Goal: Browse casually

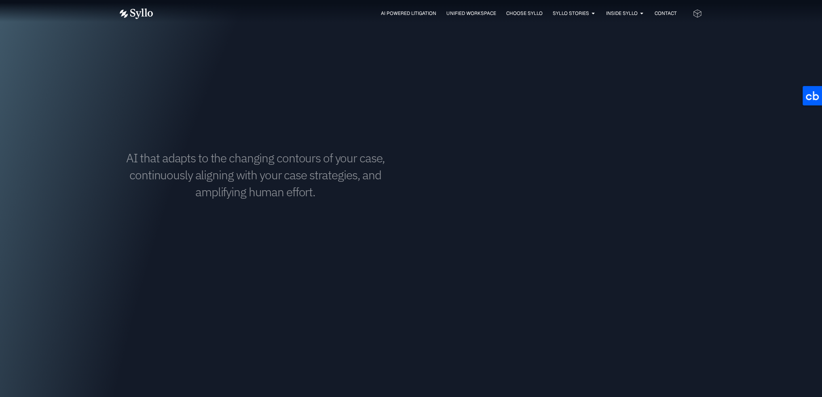
scroll to position [606, 0]
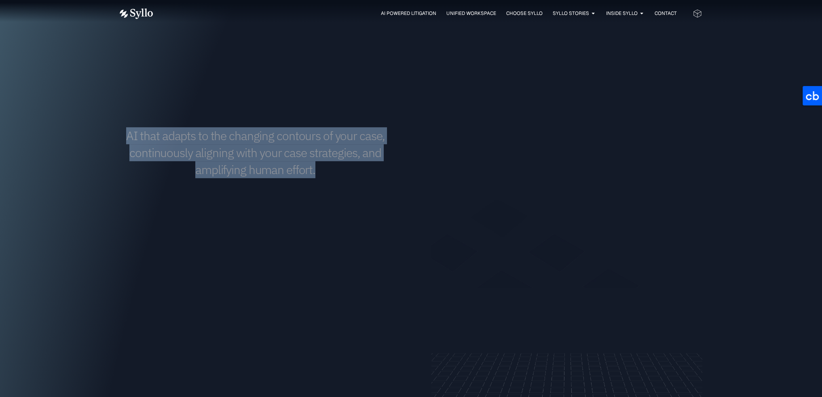
drag, startPoint x: 129, startPoint y: 135, endPoint x: 348, endPoint y: 173, distance: 221.7
click at [348, 173] on h1 "AI that adapts to the changing contours of your case, continuously aligning wit…" at bounding box center [255, 152] width 271 height 51
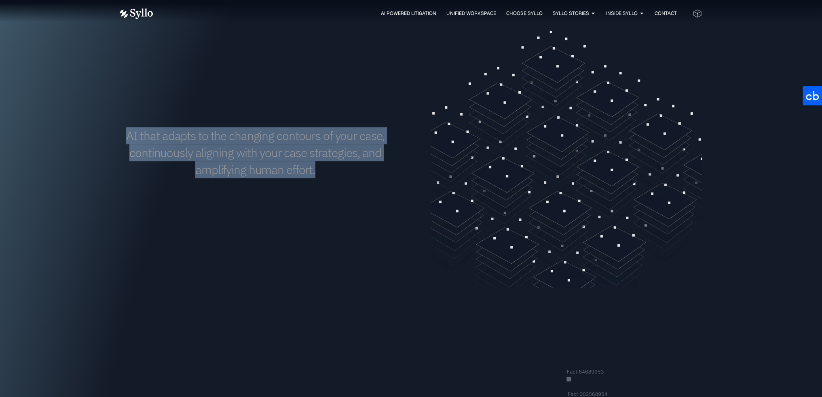
click at [348, 173] on h1 "AI that adapts to the changing contours of your case, continuously aligning wit…" at bounding box center [255, 152] width 271 height 51
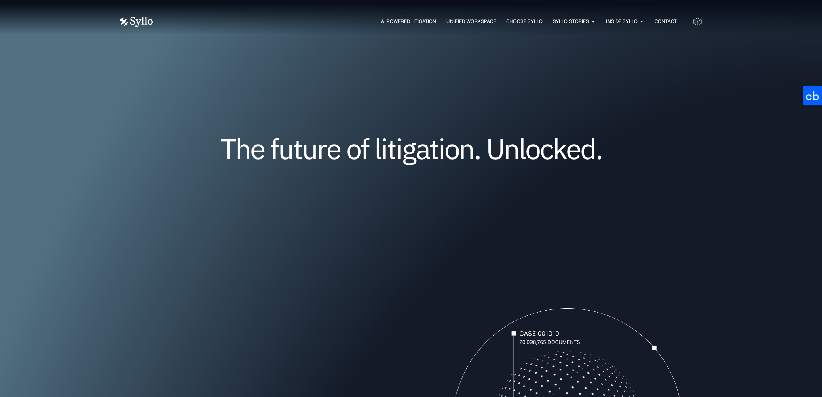
scroll to position [0, 0]
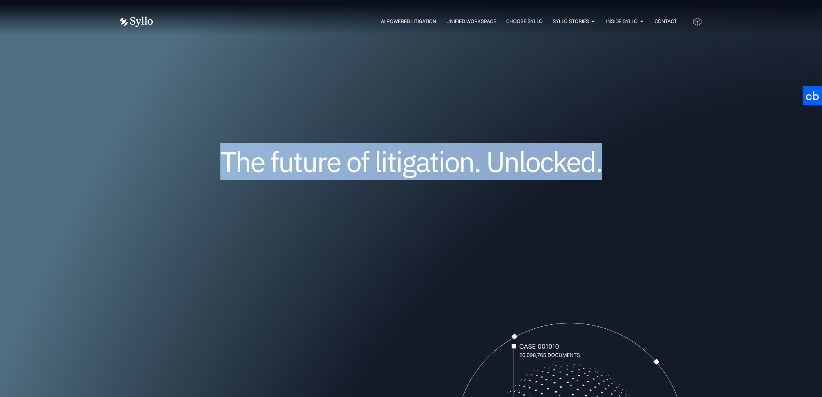
drag, startPoint x: 223, startPoint y: 167, endPoint x: 601, endPoint y: 157, distance: 377.7
click at [600, 156] on h1 "The future of litigation. Unlocked." at bounding box center [411, 161] width 485 height 27
click at [601, 157] on h1 "The future of litigation. Unlocked." at bounding box center [411, 161] width 485 height 27
drag, startPoint x: 604, startPoint y: 161, endPoint x: 227, endPoint y: 163, distance: 377.6
click at [227, 163] on h1 "The future of litigation. Unlocked." at bounding box center [411, 161] width 485 height 27
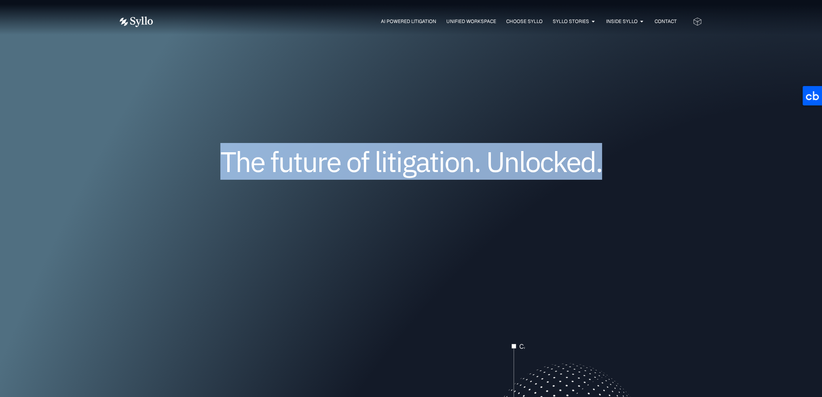
click at [227, 163] on h1 "The future of litigation. Unlocked." at bounding box center [411, 161] width 485 height 27
drag, startPoint x: 225, startPoint y: 163, endPoint x: 609, endPoint y: 165, distance: 384.0
click at [609, 165] on h1 "The future of litigation. Unlocked." at bounding box center [411, 161] width 485 height 27
click at [608, 165] on h1 "The future of litigation. Unlocked." at bounding box center [411, 161] width 485 height 27
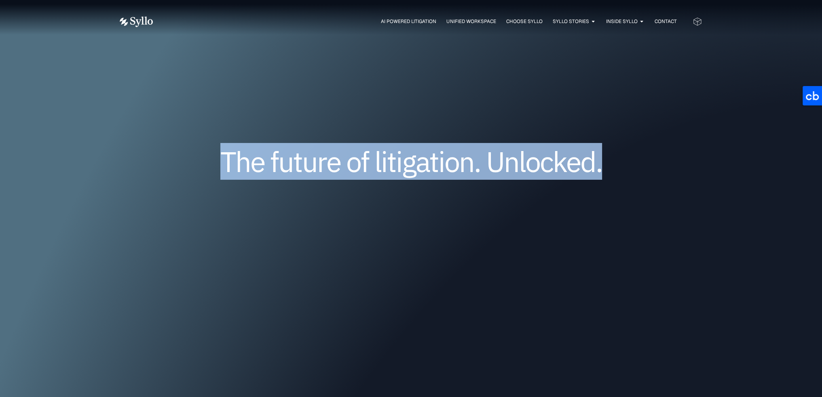
click at [604, 165] on h1 "The future of litigation. Unlocked." at bounding box center [411, 161] width 485 height 27
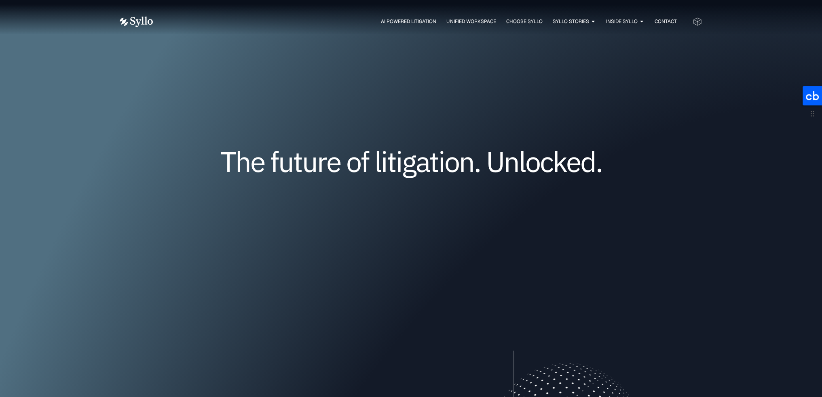
click at [806, 94] on icon at bounding box center [811, 95] width 19 height 19
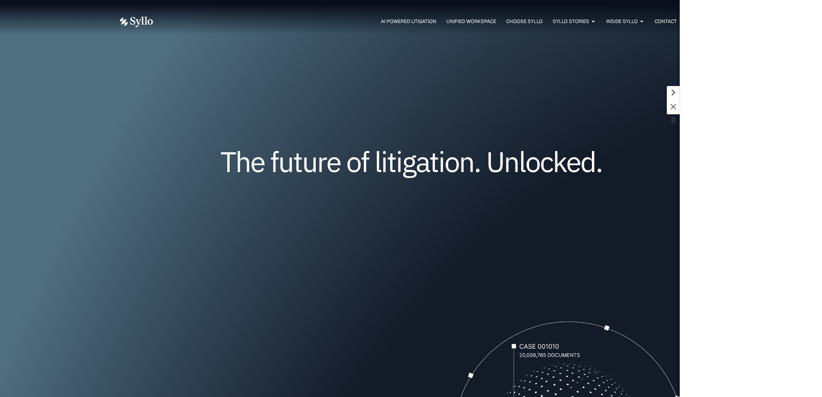
click at [669, 88] on icon at bounding box center [673, 92] width 13 height 13
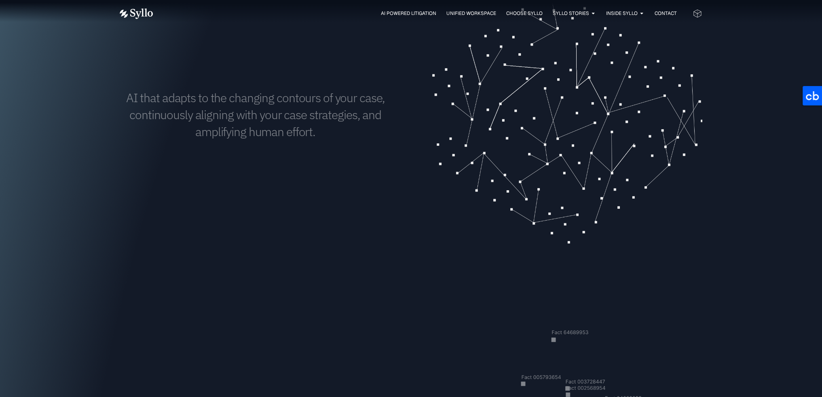
scroll to position [647, 0]
